Goal: Task Accomplishment & Management: Complete application form

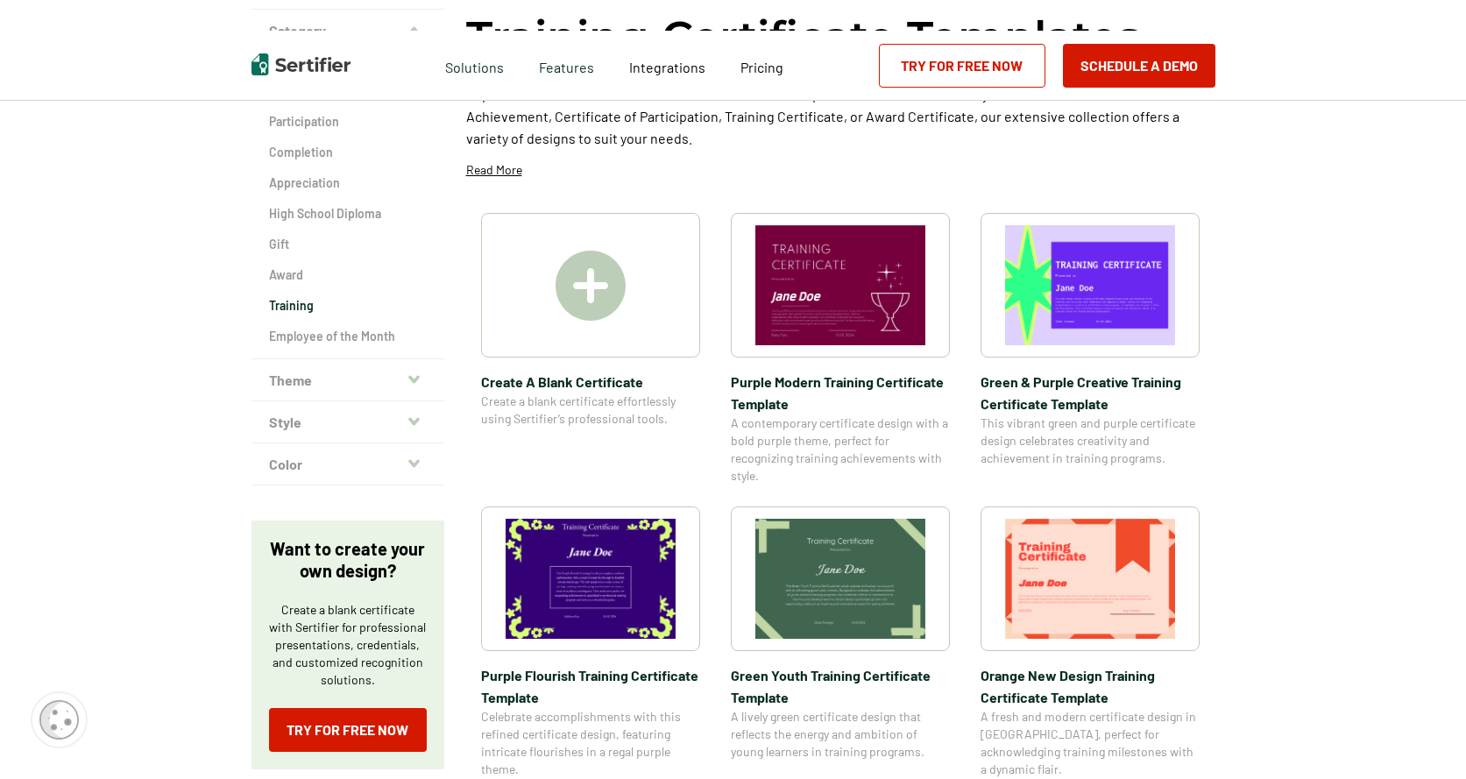
click at [975, 71] on link "Try for Free Now" at bounding box center [962, 66] width 167 height 44
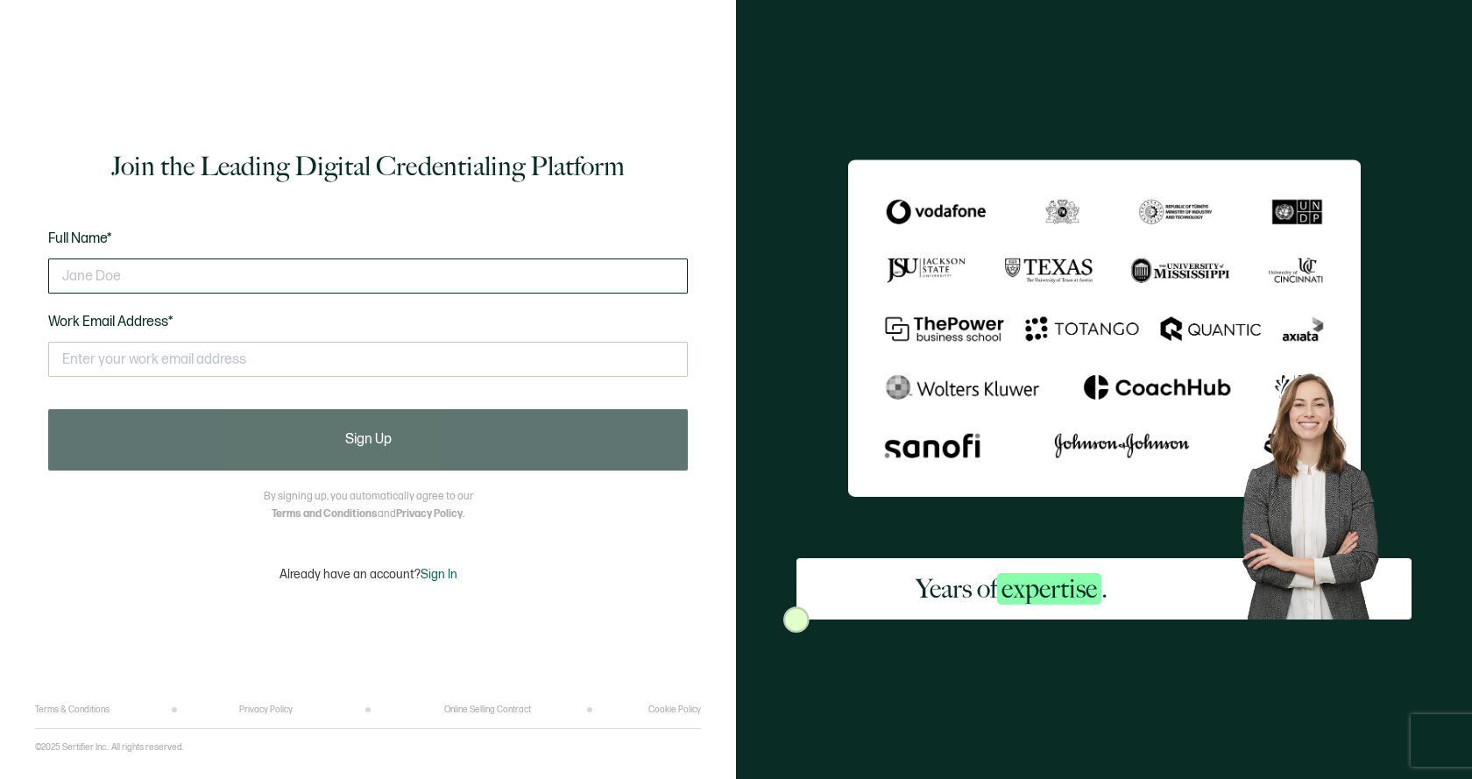
click at [135, 272] on input "text" at bounding box center [368, 276] width 640 height 35
type input "omega [PERSON_NAME]"
click at [116, 352] on input "text" at bounding box center [368, 359] width 640 height 35
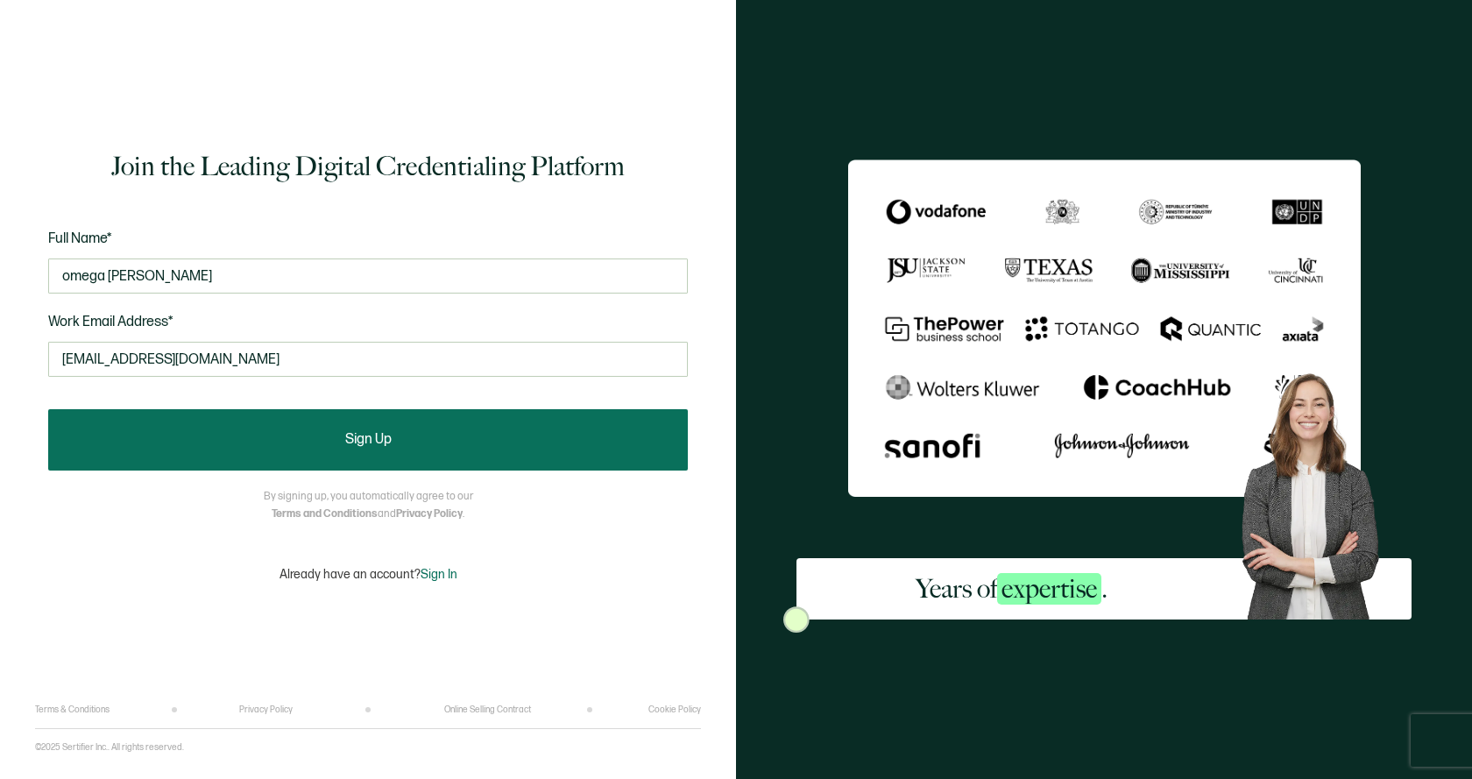
click at [341, 451] on button "Sign Up" at bounding box center [368, 439] width 640 height 61
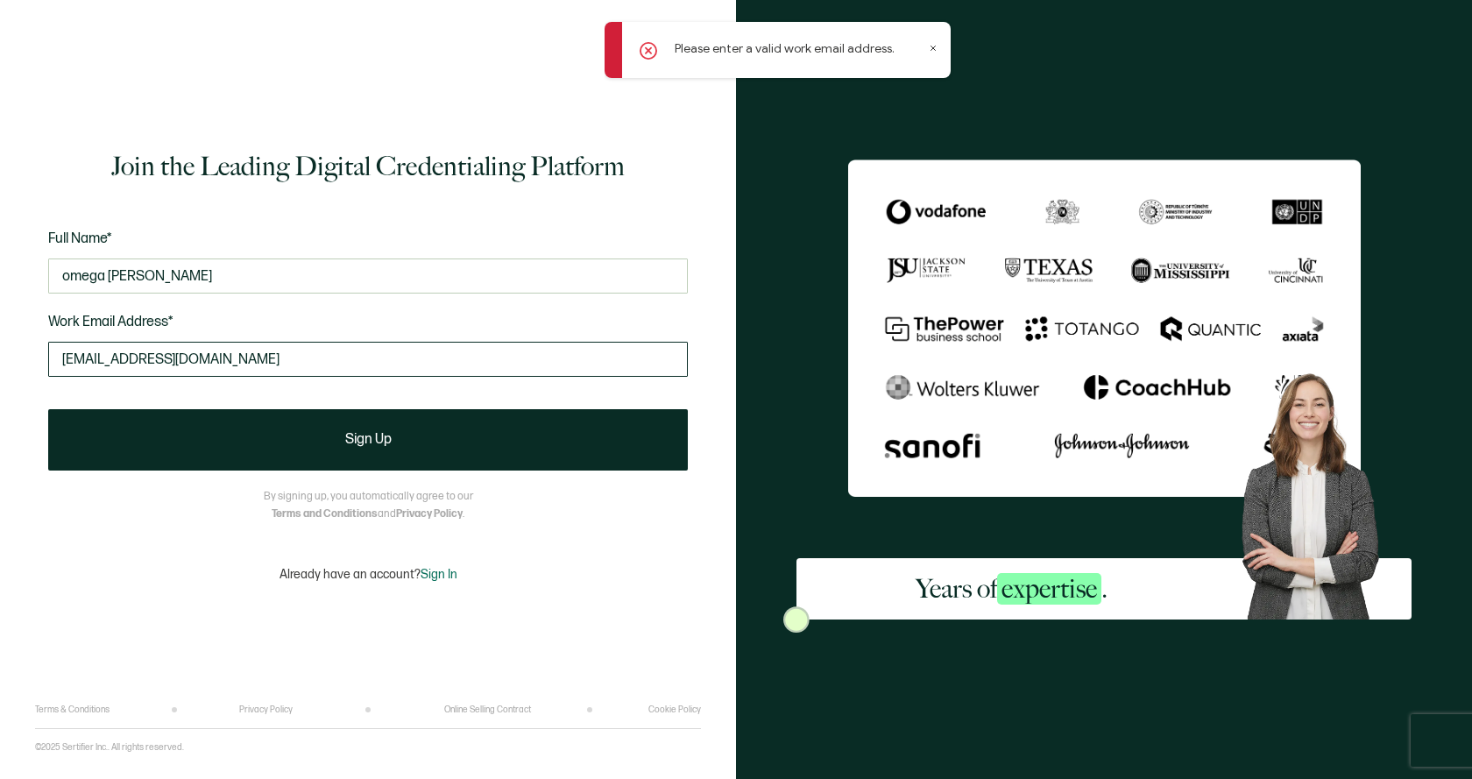
click at [240, 361] on input "[EMAIL_ADDRESS][DOMAIN_NAME]" at bounding box center [368, 359] width 640 height 35
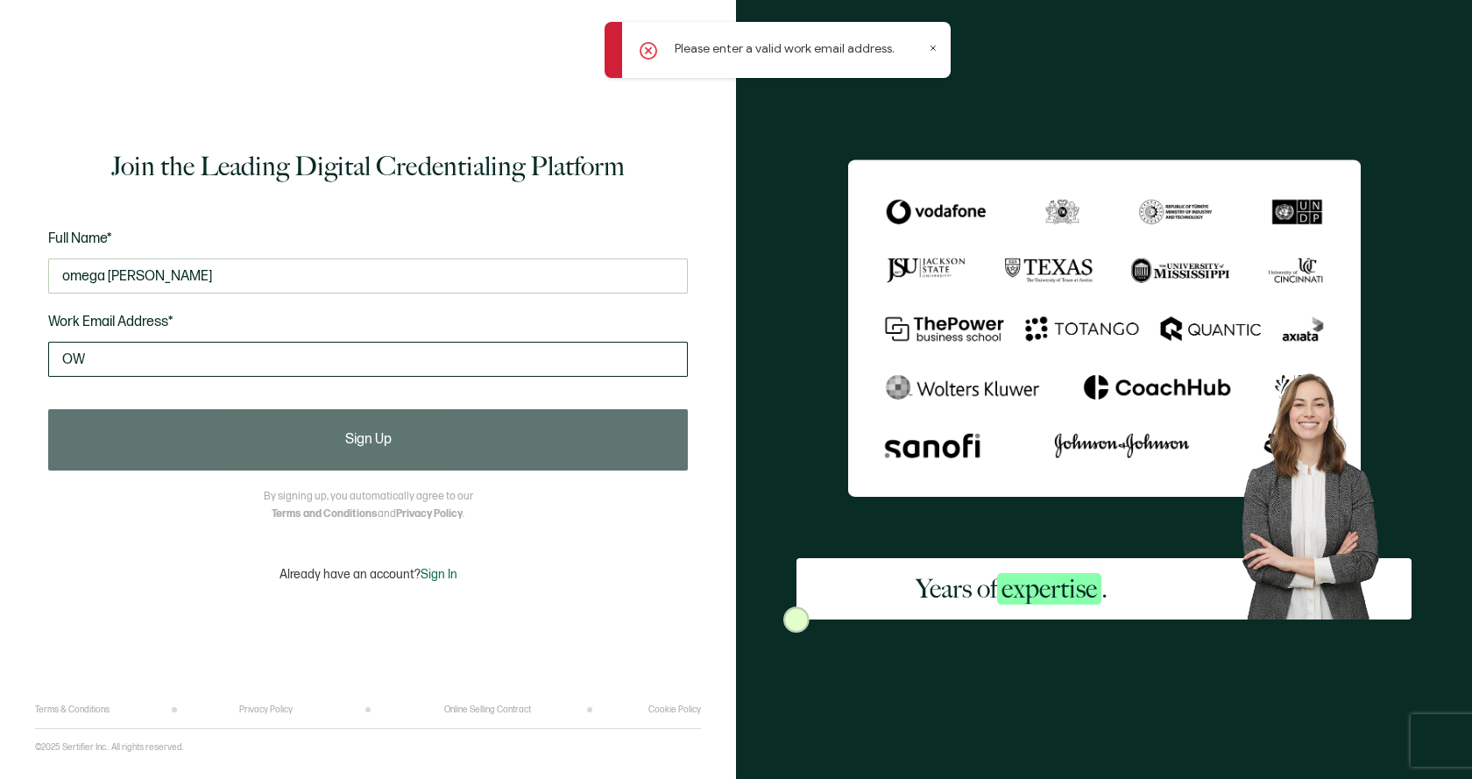
type input "O"
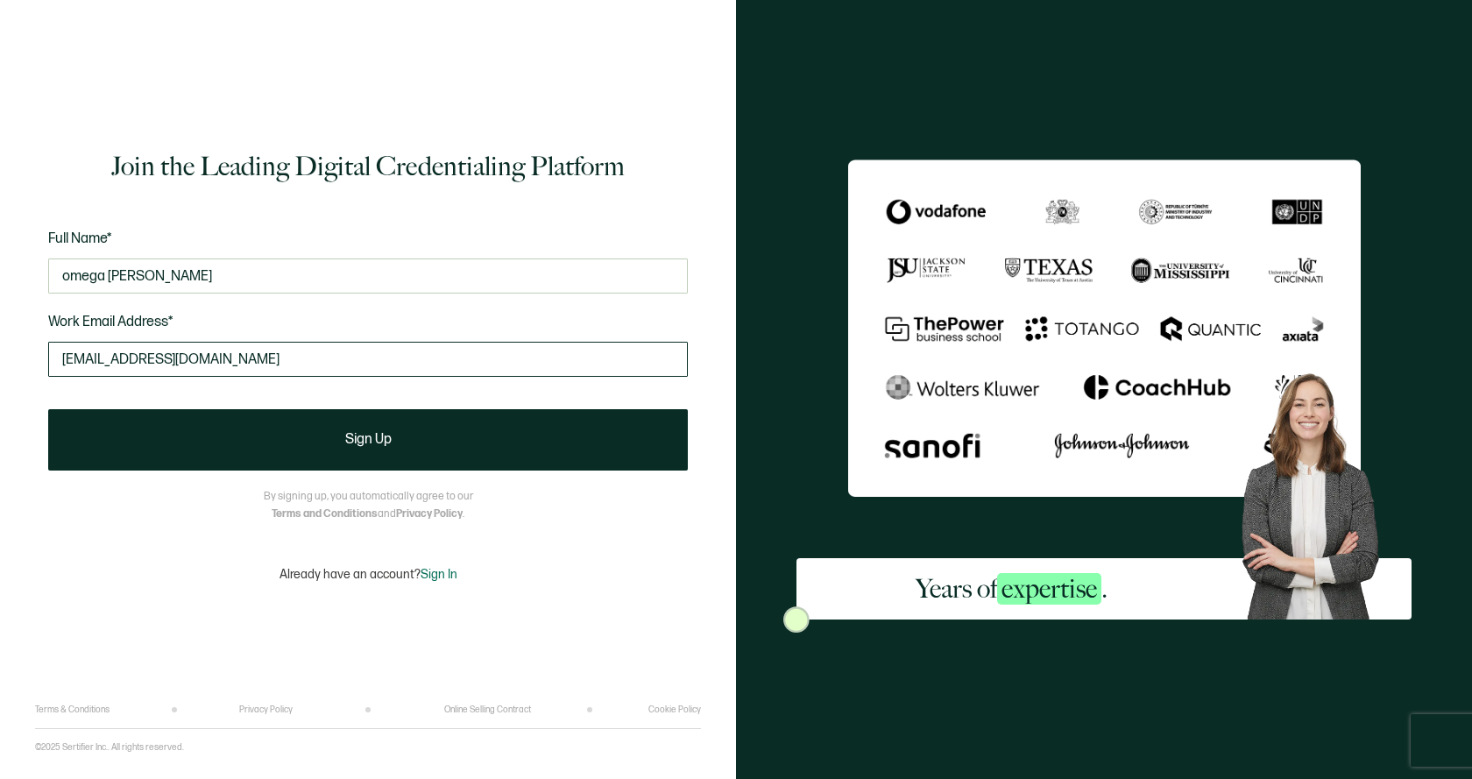
type input "[EMAIL_ADDRESS][DOMAIN_NAME]"
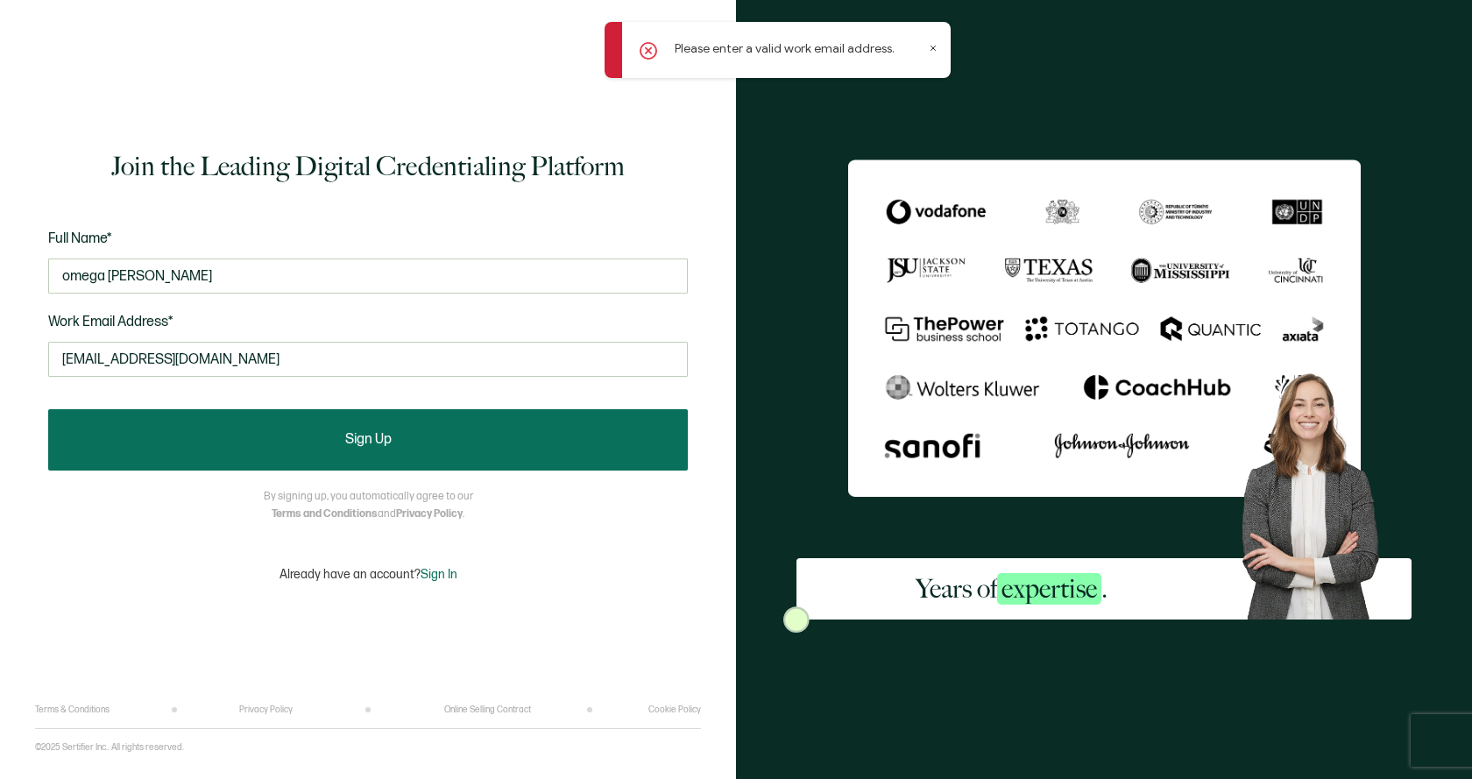
click at [251, 453] on button "Sign Up" at bounding box center [368, 439] width 640 height 61
